Goal: Check status: Verify the current state of an ongoing process or item

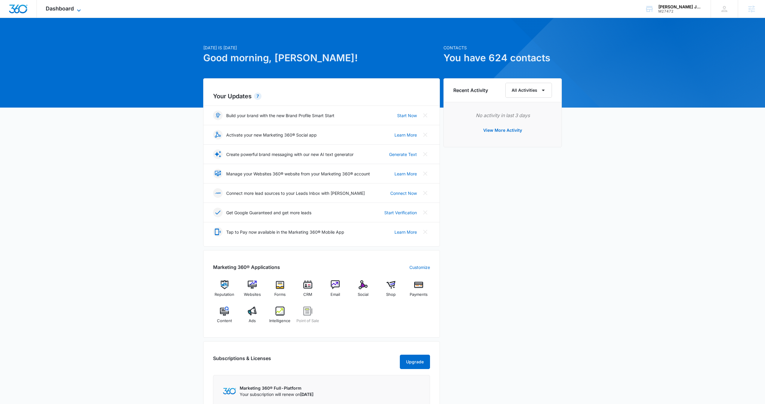
click at [72, 10] on span "Dashboard" at bounding box center [60, 8] width 28 height 6
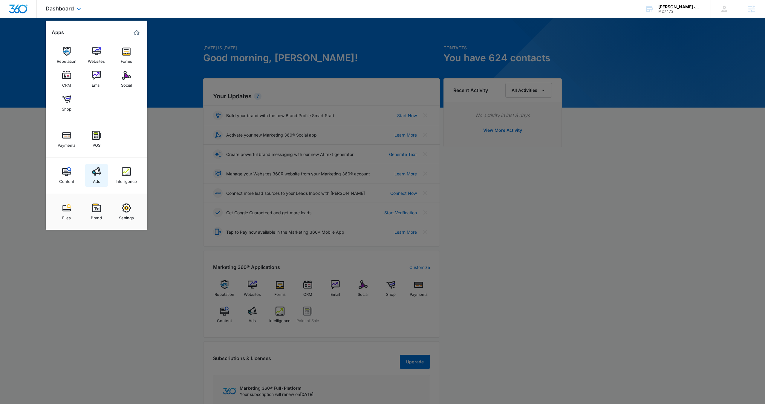
click at [96, 174] on img at bounding box center [96, 171] width 9 height 9
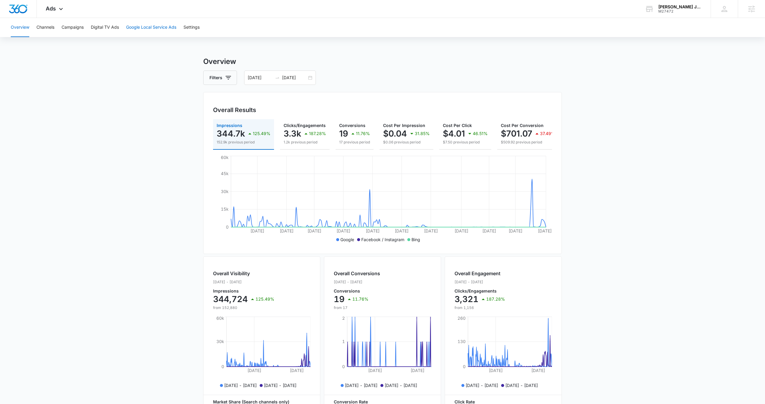
click at [143, 30] on button "Google Local Service Ads" at bounding box center [151, 27] width 50 height 19
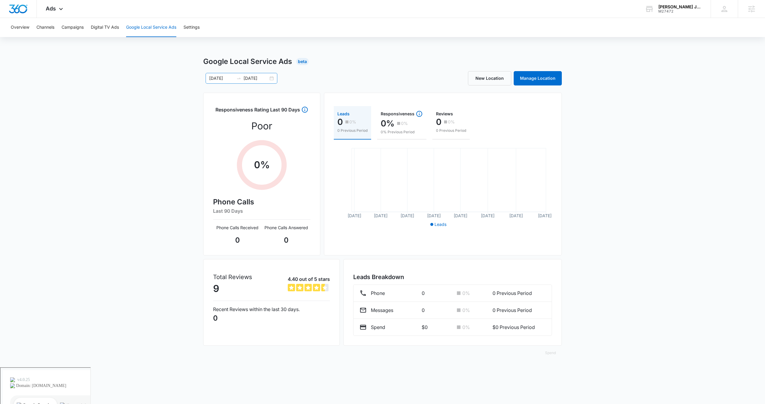
click at [272, 79] on div "[DATE] [DATE]" at bounding box center [242, 78] width 72 height 11
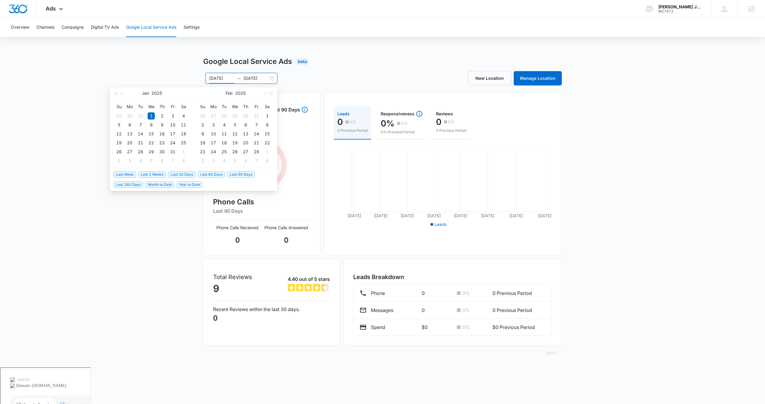
click at [180, 176] on span "Last 30 Days" at bounding box center [181, 174] width 27 height 7
type input "[DATE]"
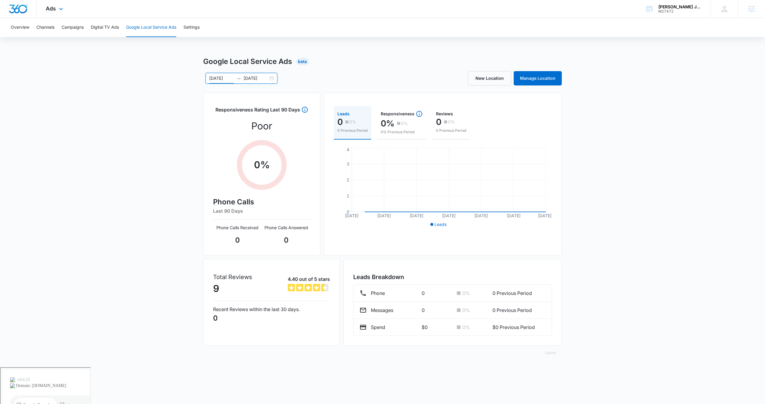
click at [53, 13] on div "Ads Apps Reputation Websites Forms CRM Email Social Shop Payments POS Content A…" at bounding box center [55, 9] width 37 height 18
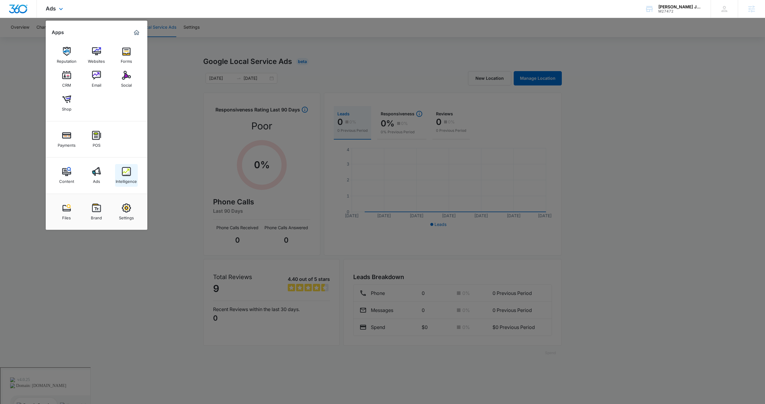
click at [122, 178] on div "Intelligence" at bounding box center [126, 180] width 21 height 8
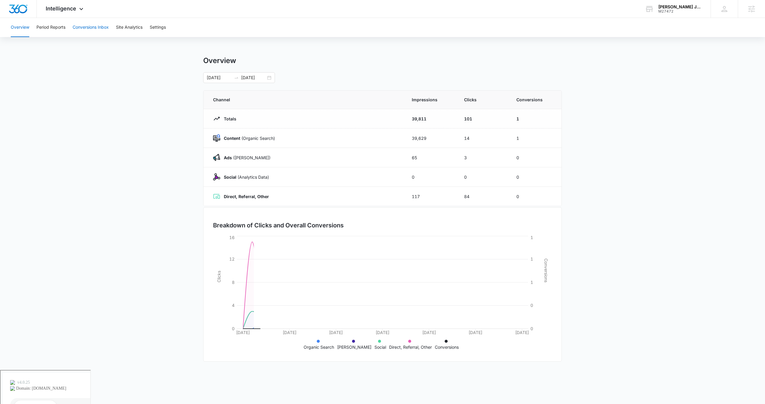
click at [82, 27] on button "Conversions Inbox" at bounding box center [91, 27] width 36 height 19
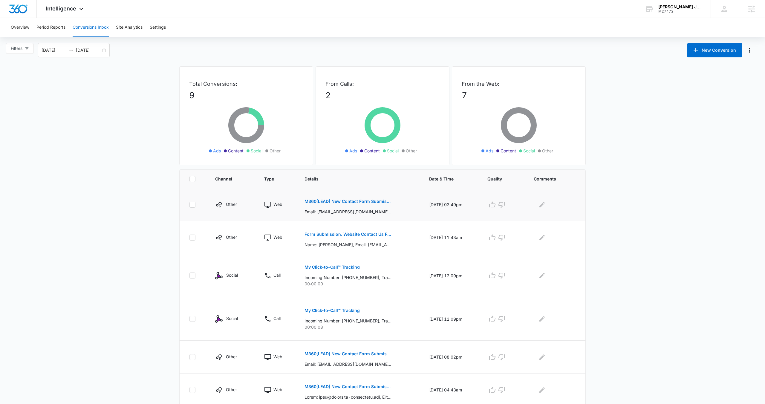
click at [364, 201] on p "M360[LEAD] New Contact Form Submission - [PERSON_NAME] Janitorial" at bounding box center [347, 201] width 87 height 4
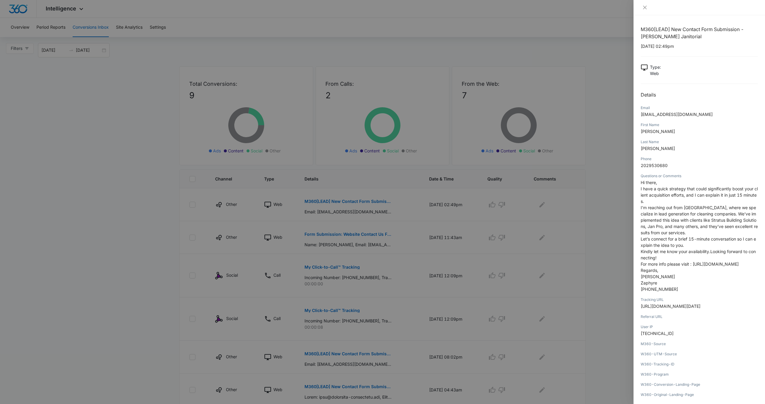
click at [313, 225] on div at bounding box center [382, 202] width 765 height 404
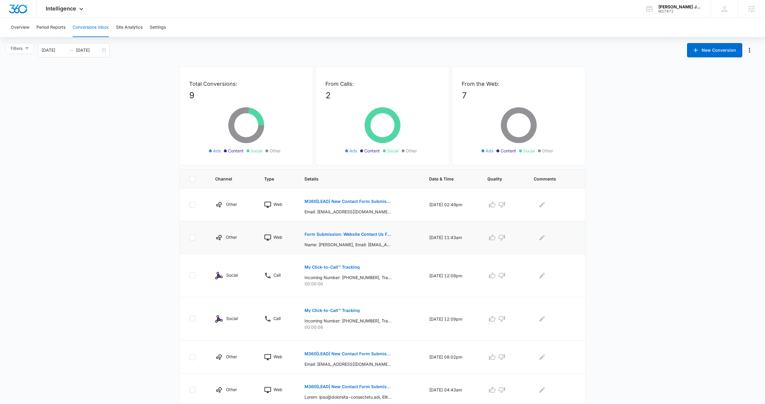
click at [358, 236] on p "Form Submission: Website Contact Us Form" at bounding box center [347, 234] width 87 height 4
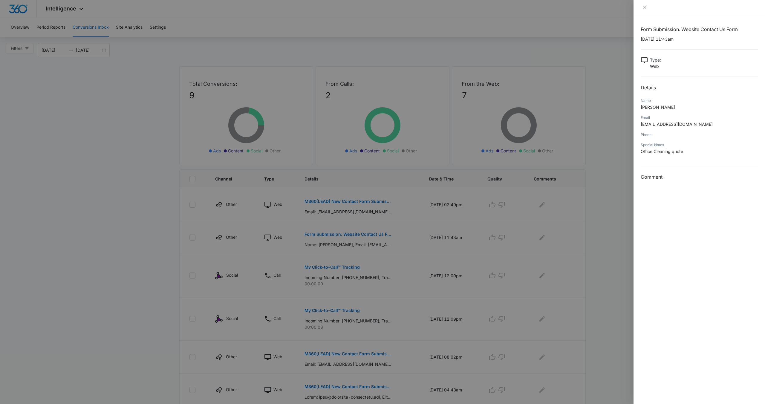
click at [413, 335] on div at bounding box center [382, 202] width 765 height 404
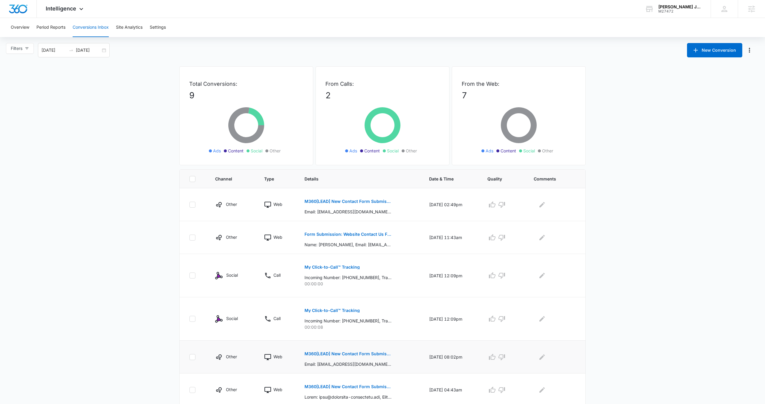
click at [347, 353] on p "M360[LEAD] New Contact Form Submission - [PERSON_NAME] Janitorial" at bounding box center [347, 354] width 87 height 4
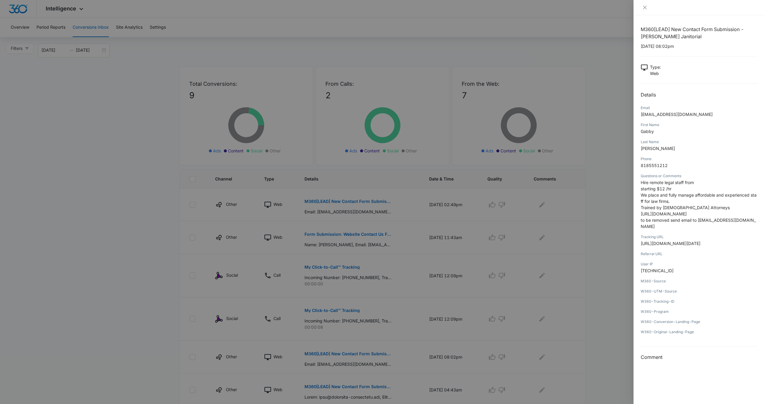
click at [219, 200] on div at bounding box center [382, 202] width 765 height 404
